Goal: Check status: Check status

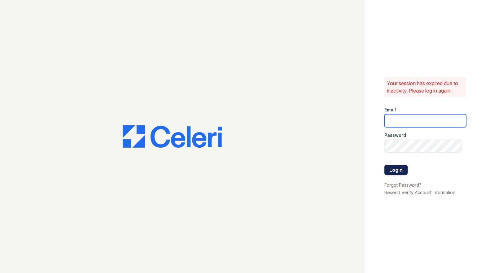
type input "[DOMAIN_NAME][EMAIL_ADDRESS][DOMAIN_NAME]"
click at [401, 169] on button "Login" at bounding box center [395, 170] width 23 height 10
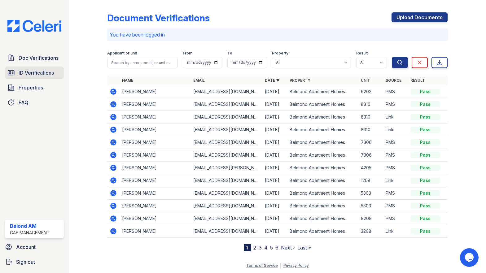
click at [33, 72] on span "ID Verifications" at bounding box center [36, 72] width 35 height 7
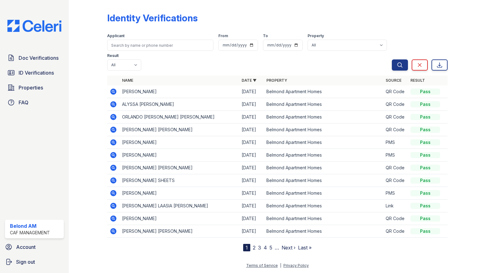
click at [73, 42] on div "Identity Verifications Filter Applicant From To Property All Belmond Apartment …" at bounding box center [277, 136] width 417 height 273
click at [42, 74] on span "ID Verifications" at bounding box center [36, 72] width 35 height 7
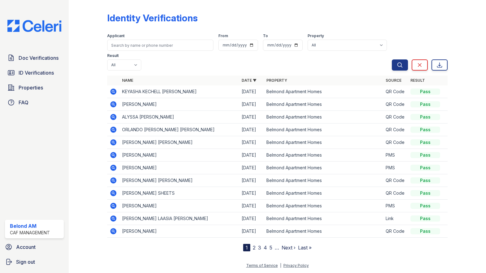
click at [341, 261] on div at bounding box center [277, 261] width 397 height 1
click at [115, 89] on icon at bounding box center [113, 92] width 6 height 6
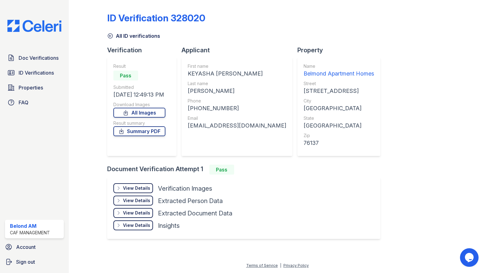
click at [423, 203] on div "ID Verification 328020 All ID verifications Verification Result Pass Submitted …" at bounding box center [277, 124] width 341 height 245
